Goal: Information Seeking & Learning: Learn about a topic

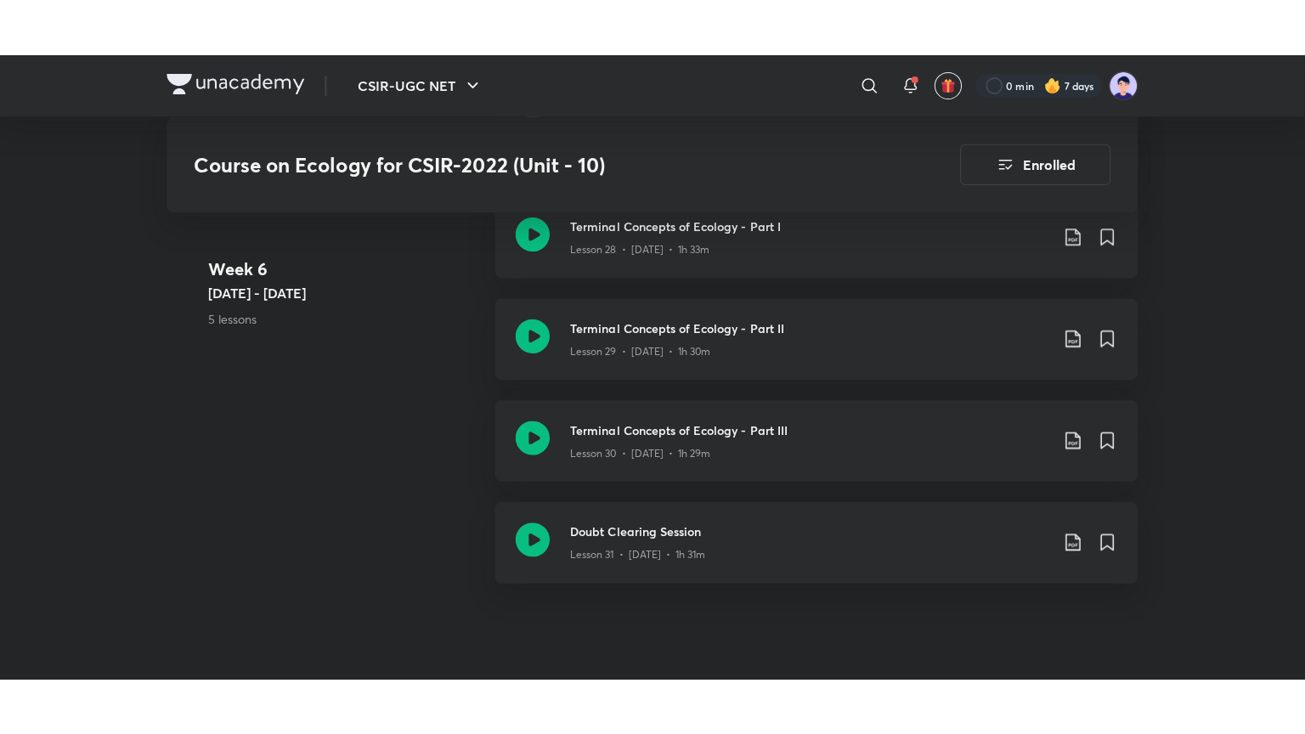
scroll to position [3792, 0]
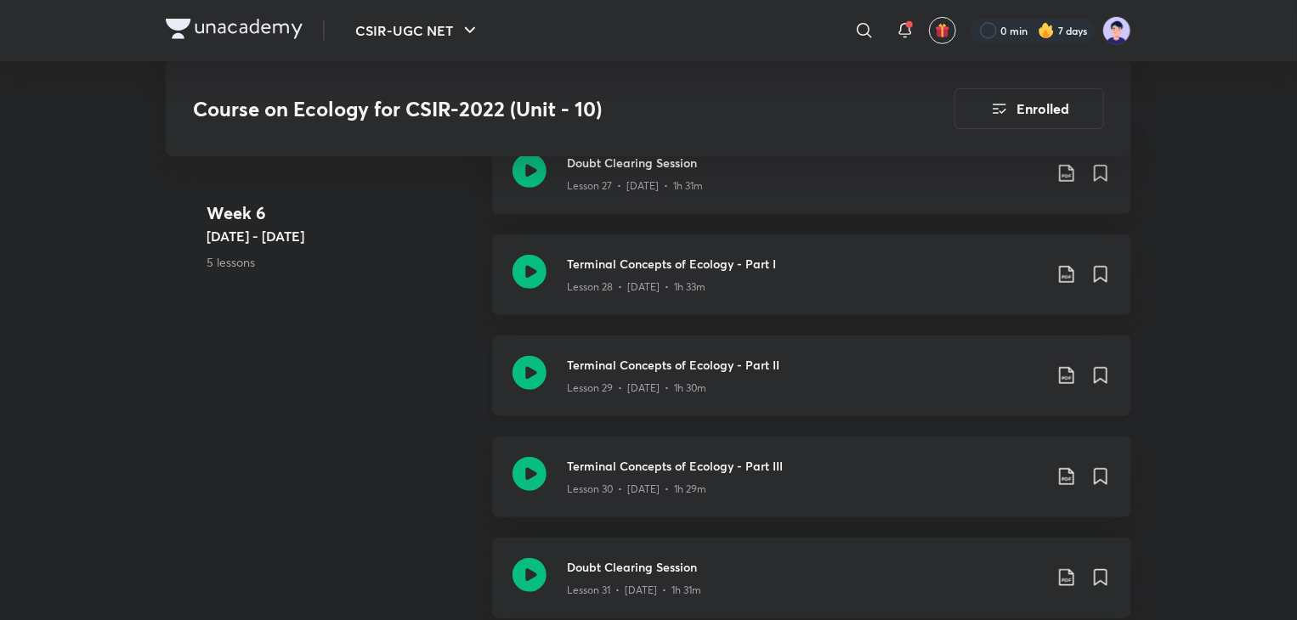
click at [652, 377] on div "Lesson 29 • [DATE] • 1h 30m" at bounding box center [805, 385] width 476 height 22
